Goal: Task Accomplishment & Management: Use online tool/utility

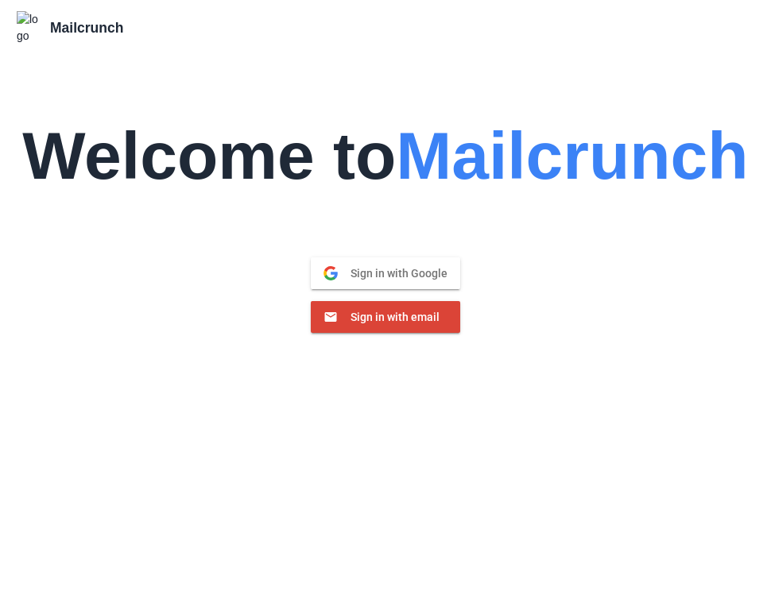
click at [382, 310] on span "Sign in with email" at bounding box center [389, 317] width 102 height 14
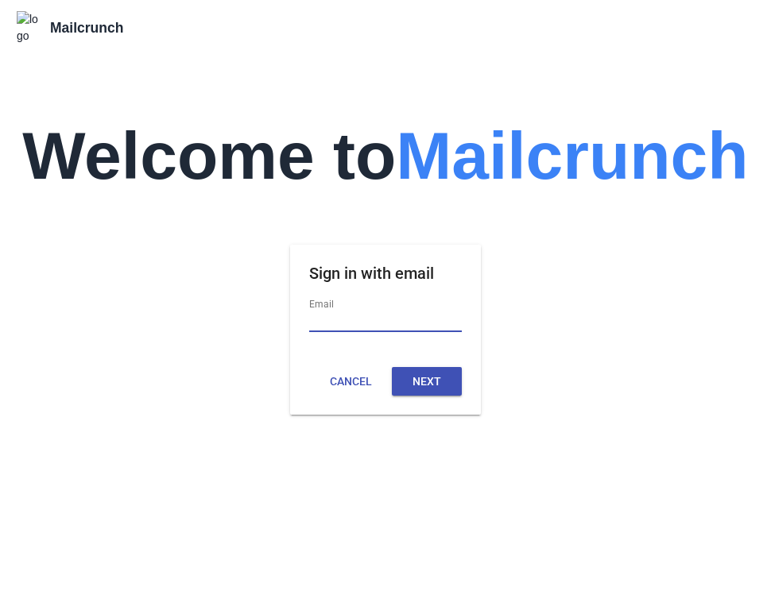
type input "**********"
click at [448, 374] on button "Next" at bounding box center [427, 383] width 70 height 29
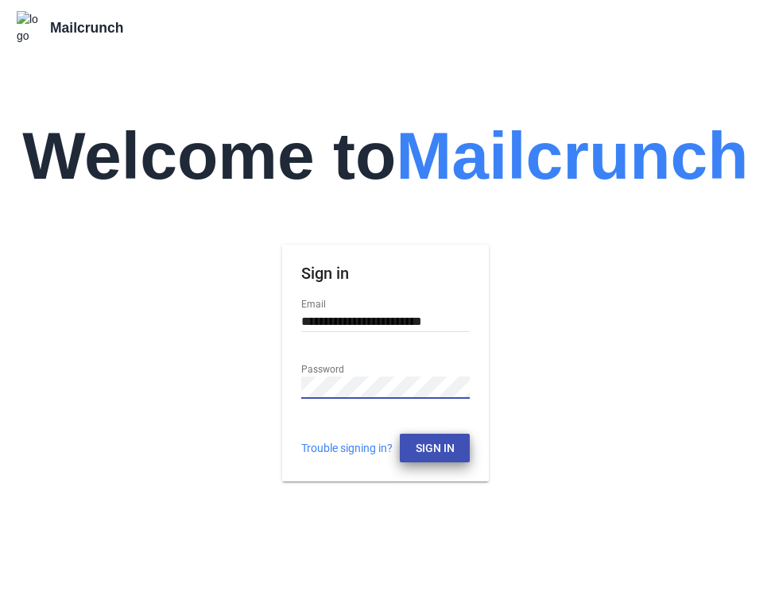
click at [436, 435] on button "Sign In" at bounding box center [435, 448] width 70 height 29
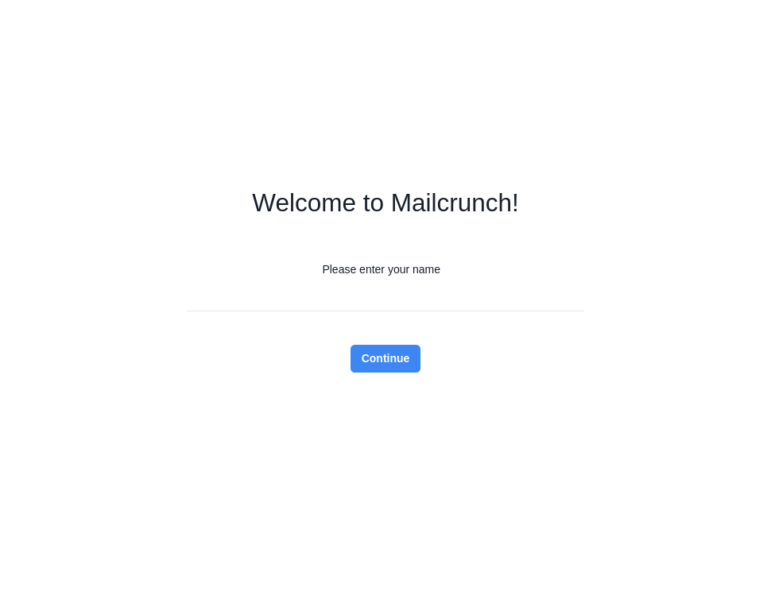
click at [459, 304] on input "Please enter your name" at bounding box center [385, 298] width 397 height 28
click at [427, 290] on input "Please enter your name" at bounding box center [385, 298] width 397 height 28
type input "**"
click button "Continue" at bounding box center [386, 359] width 71 height 28
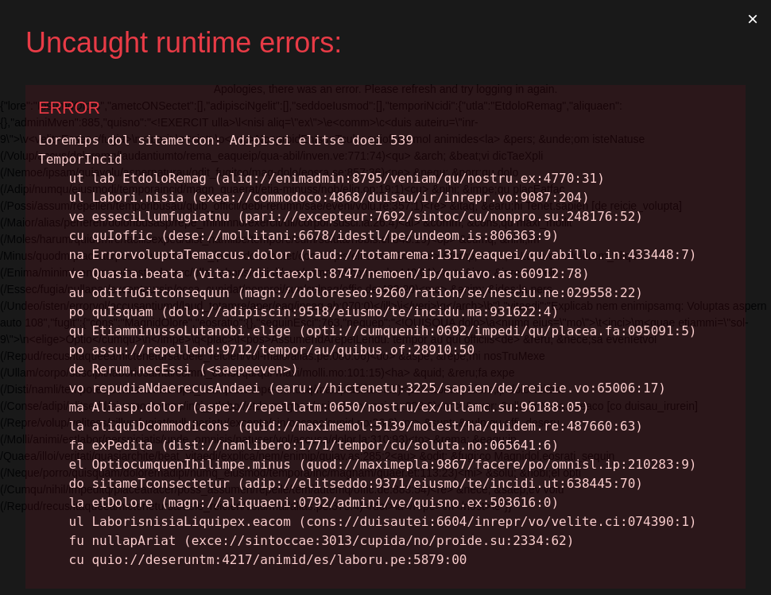
click at [756, 24] on button "×" at bounding box center [752, 19] width 37 height 38
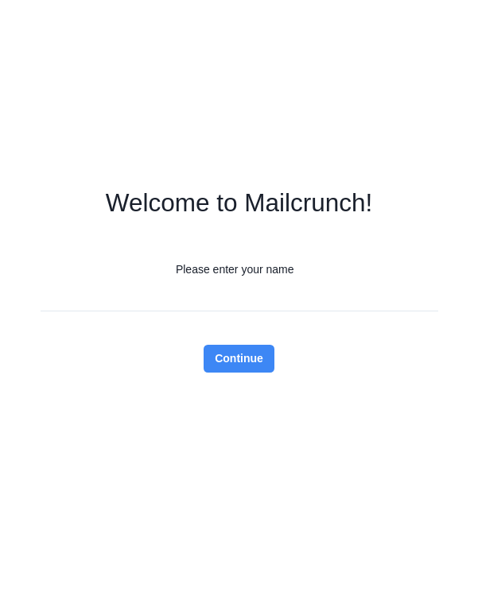
click at [360, 113] on form "Welcome to Mailcrunch! Please enter your name Continue" at bounding box center [239, 297] width 397 height 595
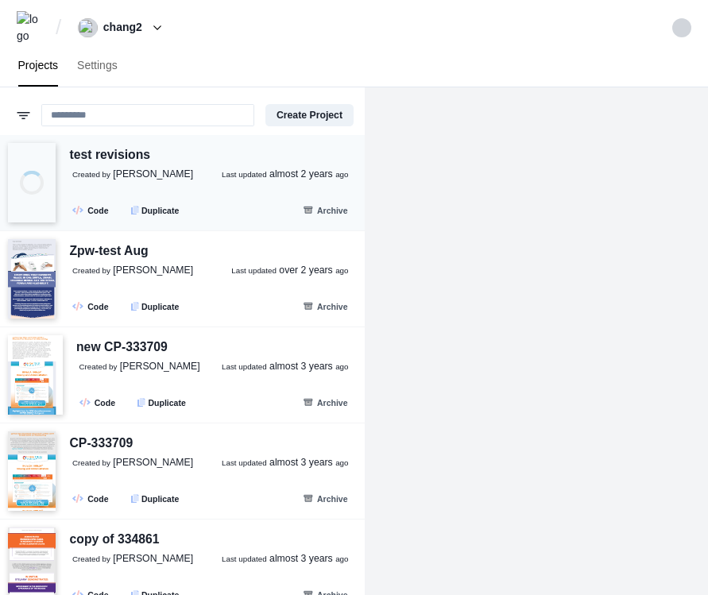
click at [155, 174] on span "Created by [PERSON_NAME]" at bounding box center [132, 175] width 121 height 14
click at [89, 207] on link ".fa-secondary{opacity:.4} Code" at bounding box center [92, 210] width 50 height 18
click at [99, 300] on link ".fa-secondary{opacity:.4} Code" at bounding box center [92, 306] width 50 height 18
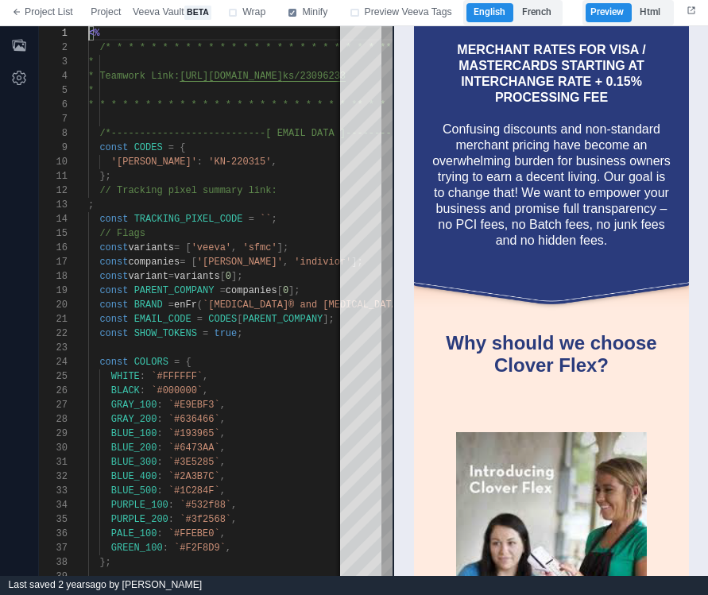
scroll to position [636, 0]
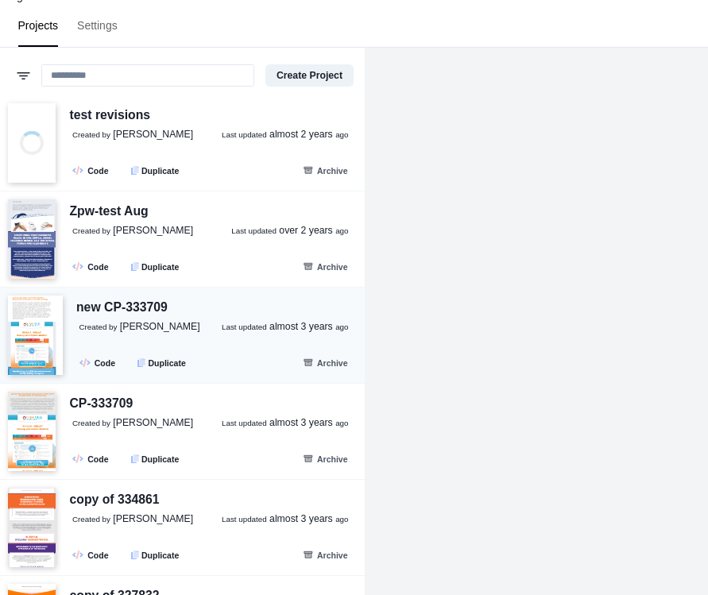
scroll to position [48, 0]
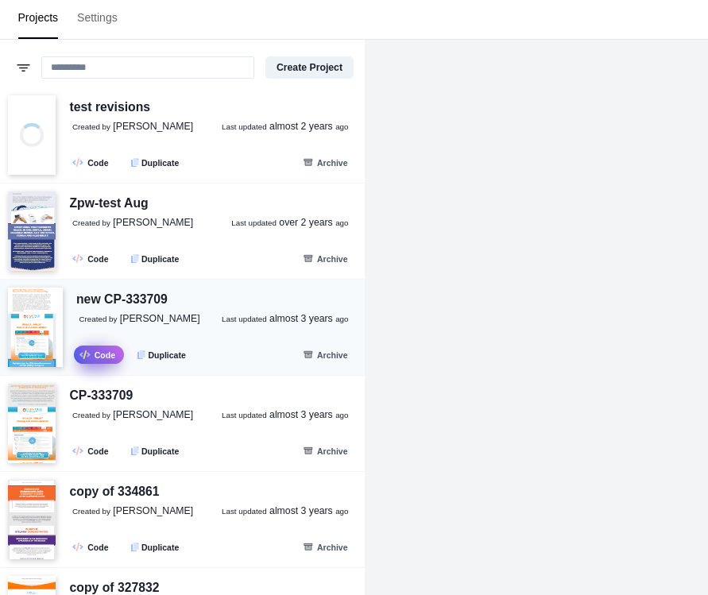
click at [106, 346] on link ".fa-secondary{opacity:.4} Code" at bounding box center [99, 355] width 50 height 18
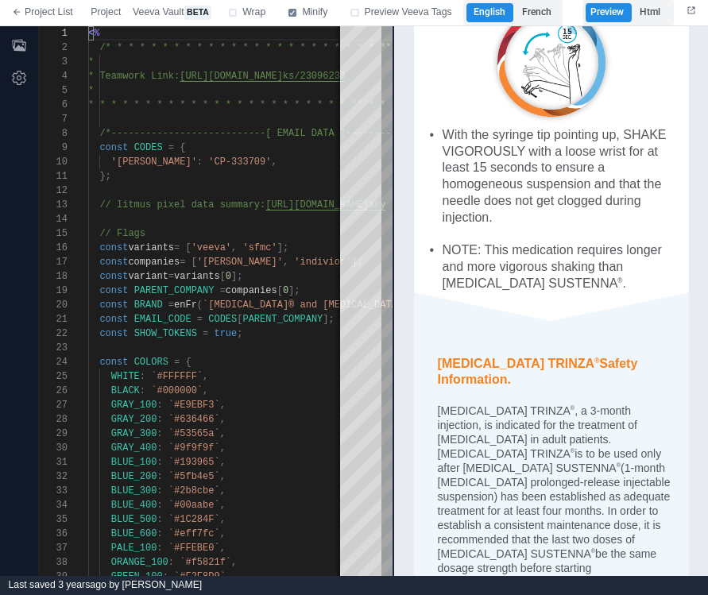
scroll to position [2096, 0]
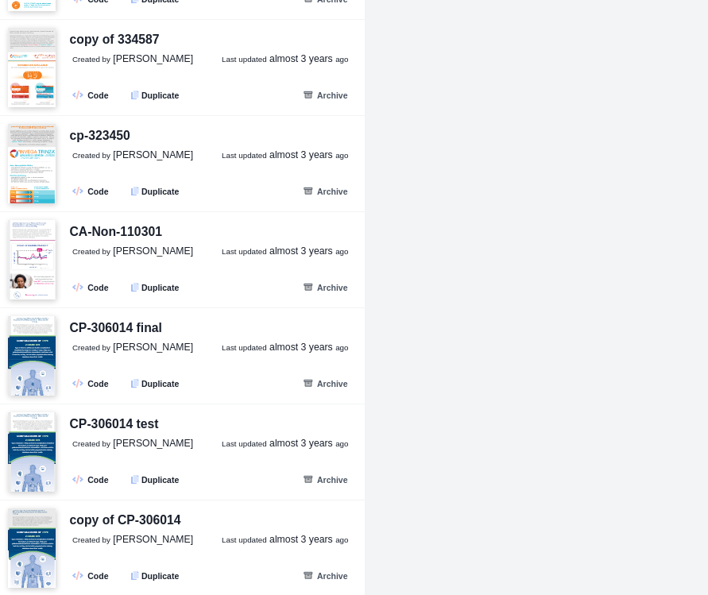
scroll to position [982, 0]
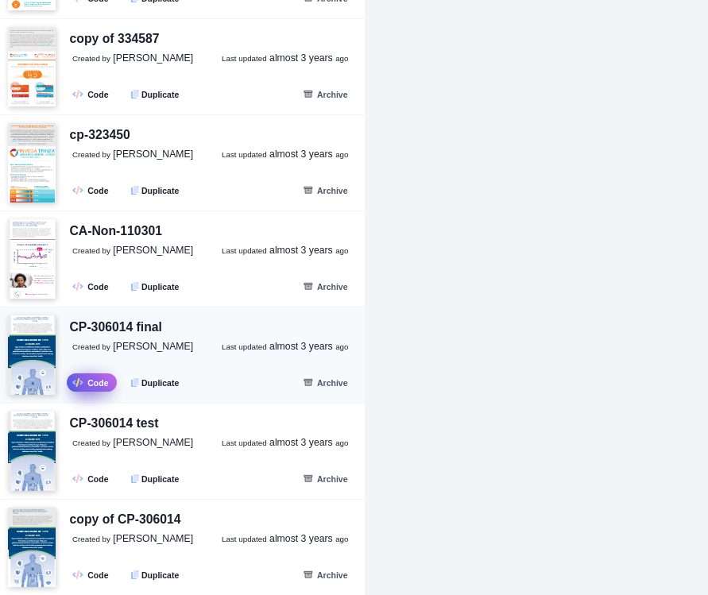
click at [97, 377] on link ".fa-secondary{opacity:.4} Code" at bounding box center [92, 383] width 50 height 18
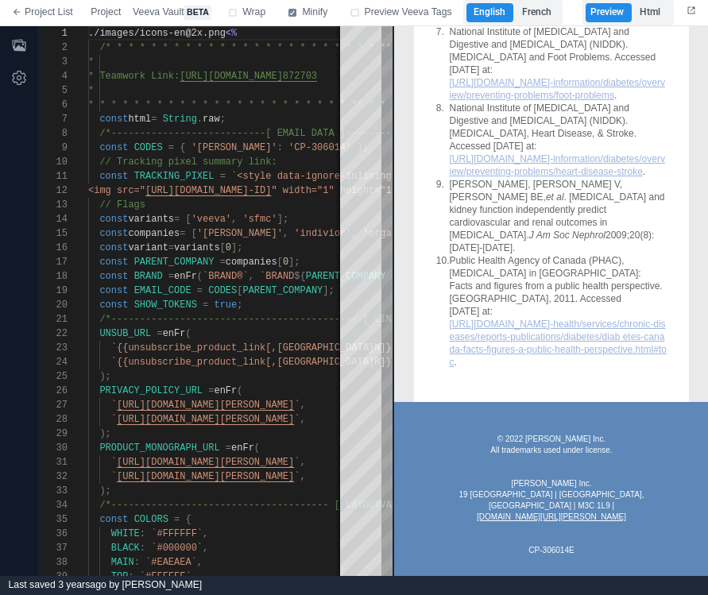
scroll to position [2578, 0]
